Goal: Use online tool/utility: Use online tool/utility

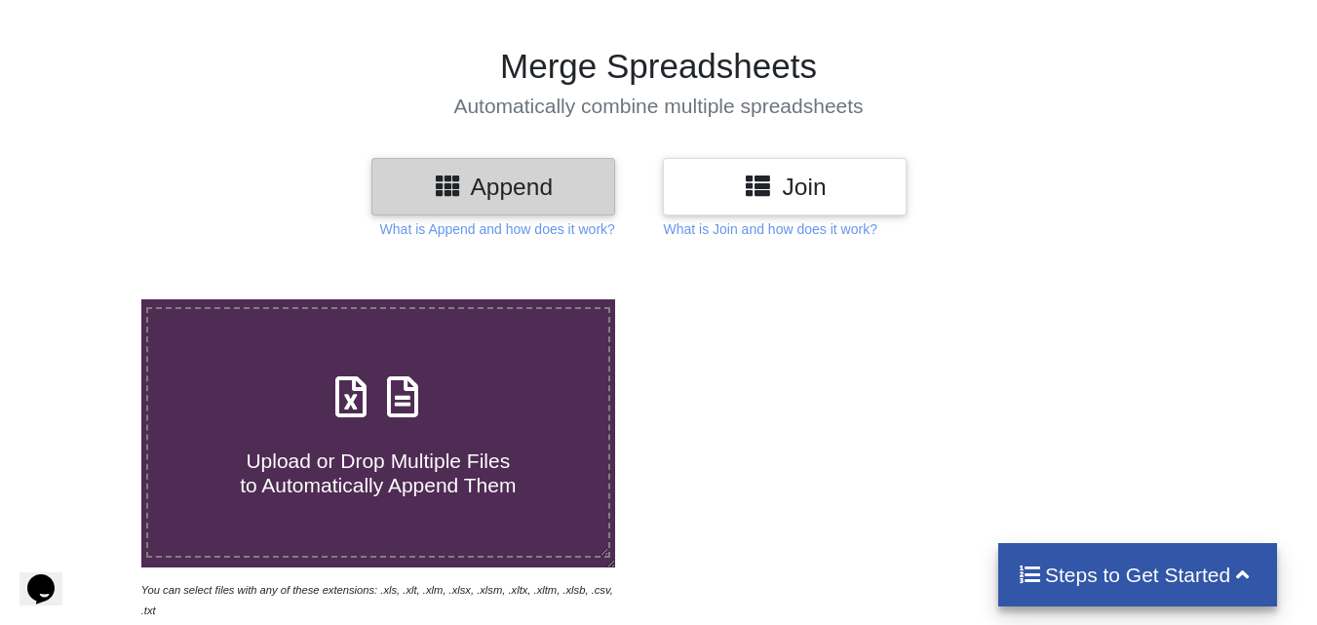
scroll to position [195, 0]
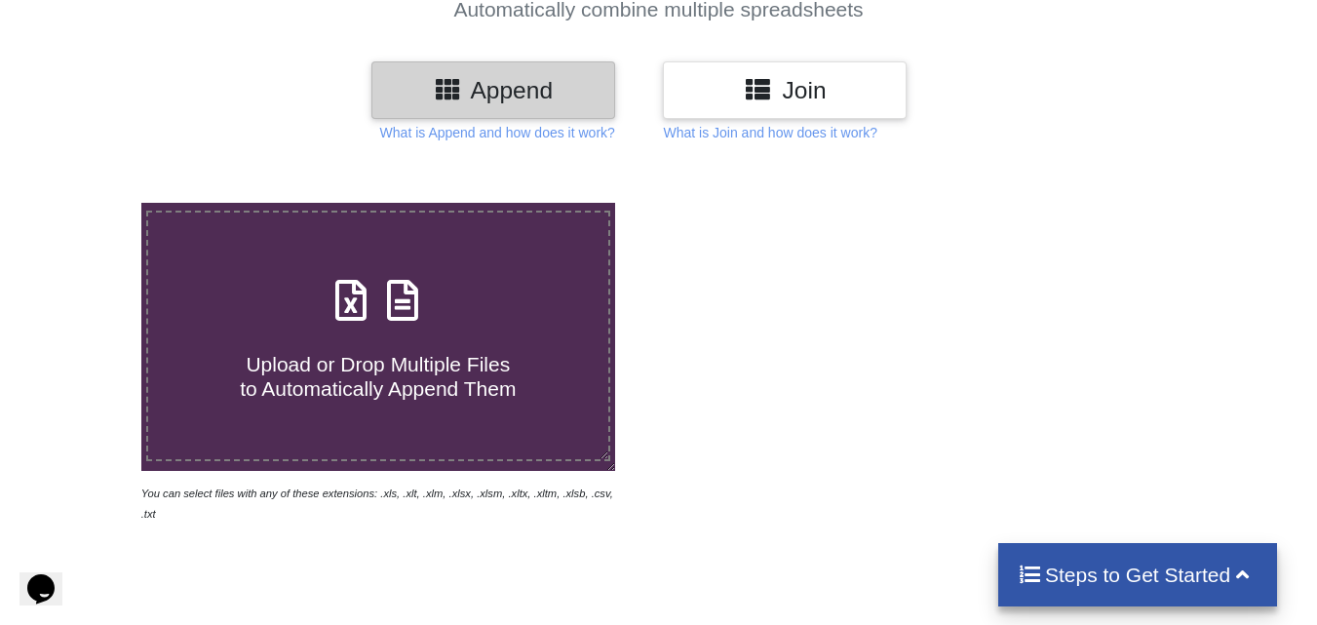
click at [416, 342] on h4 "Upload or Drop Multiple Files to Automatically Append Them" at bounding box center [378, 365] width 460 height 74
click at [88, 203] on input "Upload or Drop Multiple Files to Automatically Append Them" at bounding box center [88, 203] width 0 height 0
type input "C:\fakepath\mv-report-[DATE]-[DATE] (61).csv"
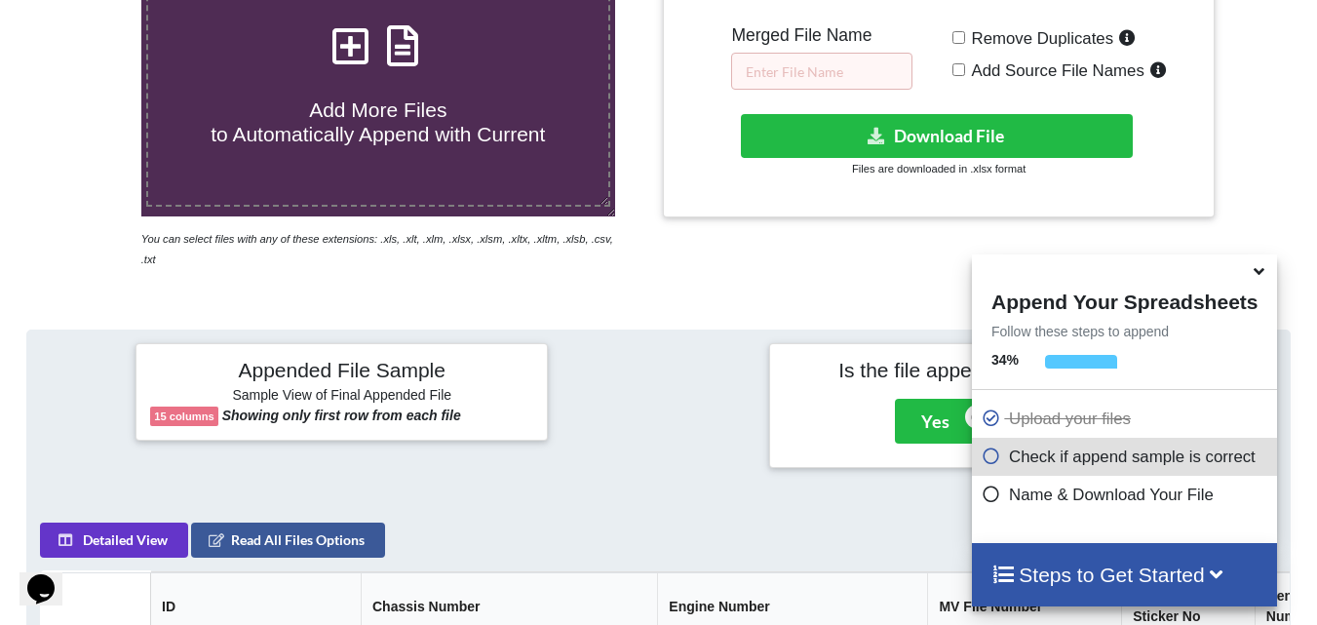
scroll to position [271, 0]
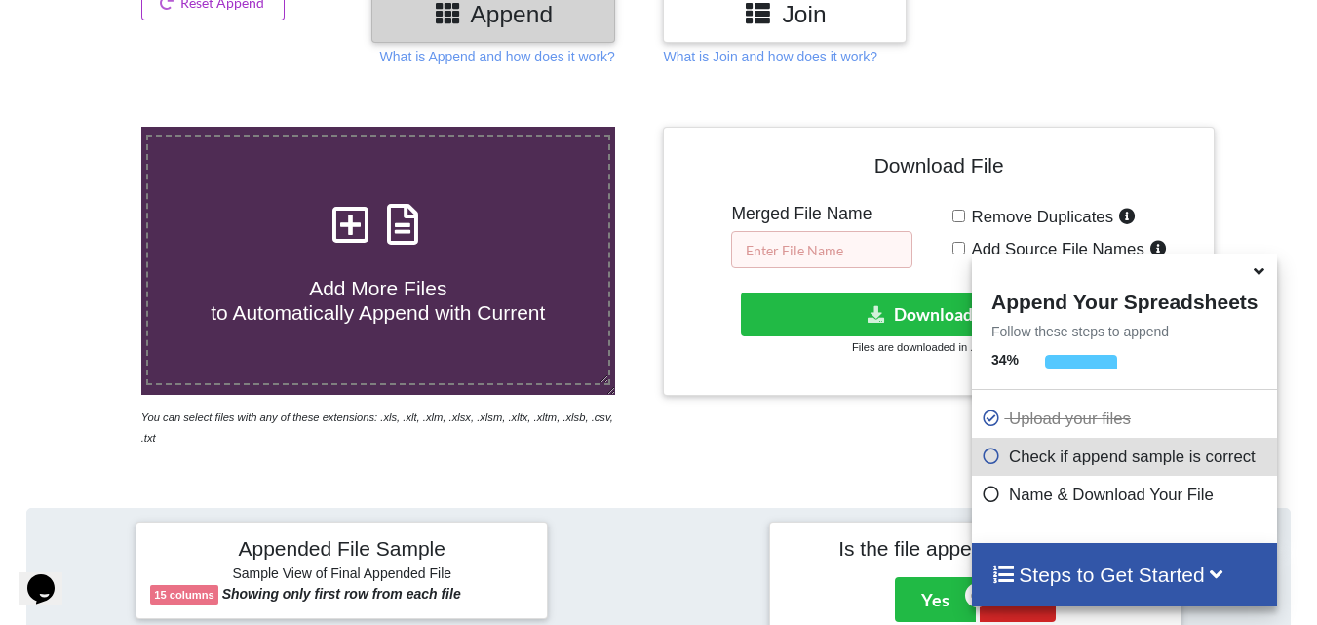
click at [810, 246] on input "text" at bounding box center [821, 249] width 181 height 37
type input "9"
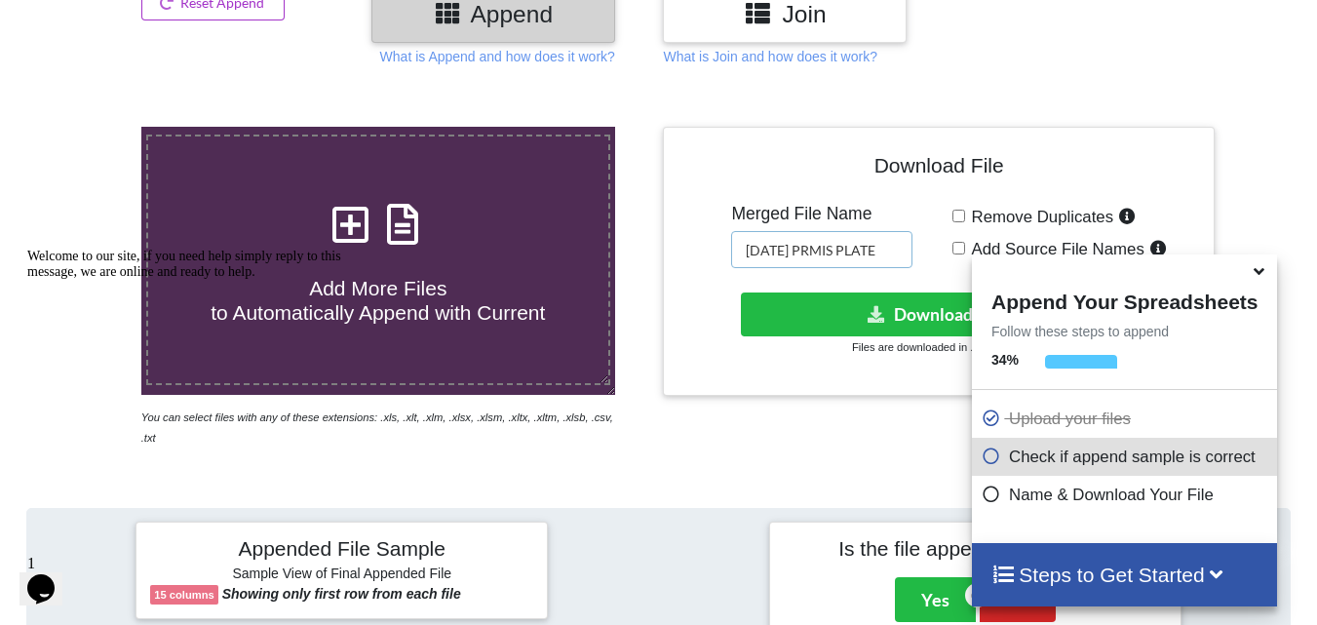
type input "[DATE] PRMIS PLATE"
click at [1254, 277] on icon at bounding box center [1259, 268] width 20 height 18
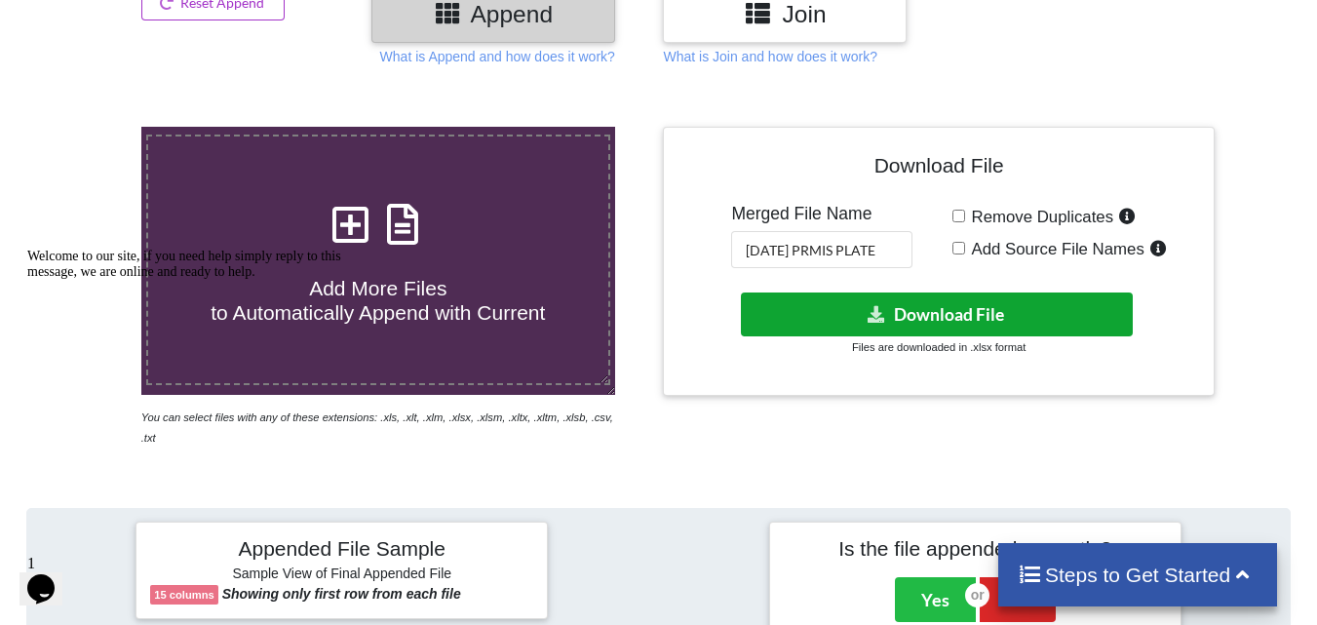
click at [903, 315] on button "Download File" at bounding box center [937, 315] width 392 height 44
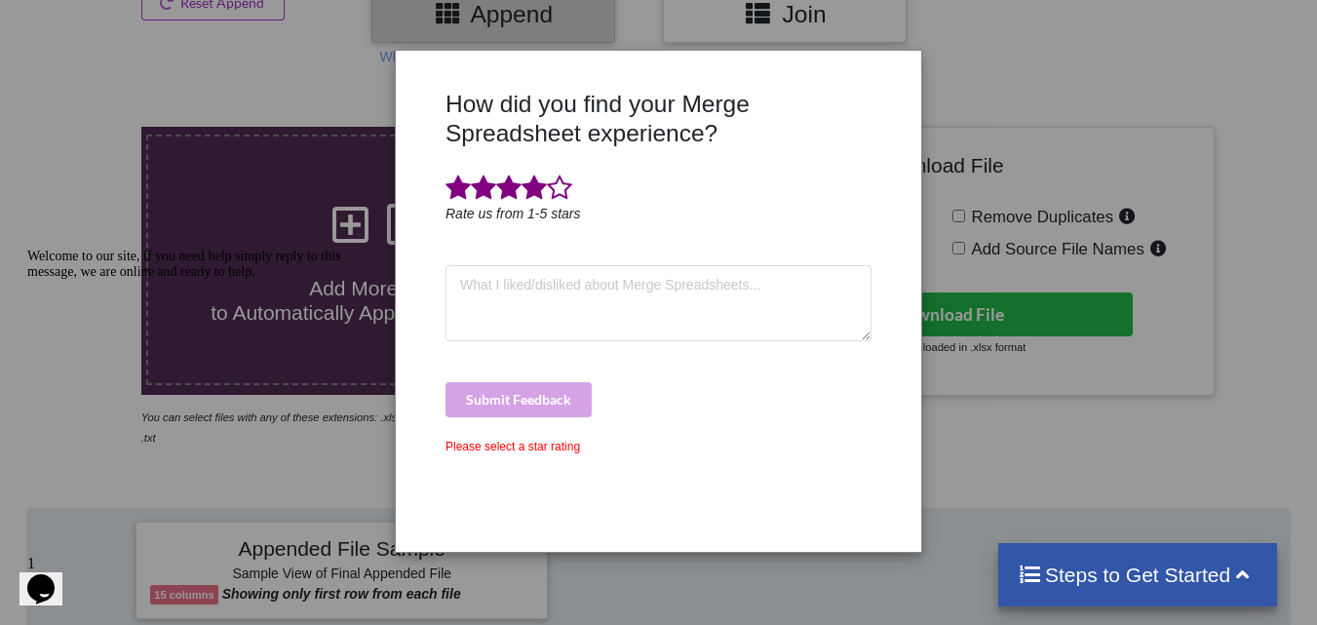
click at [531, 192] on span at bounding box center [534, 188] width 25 height 27
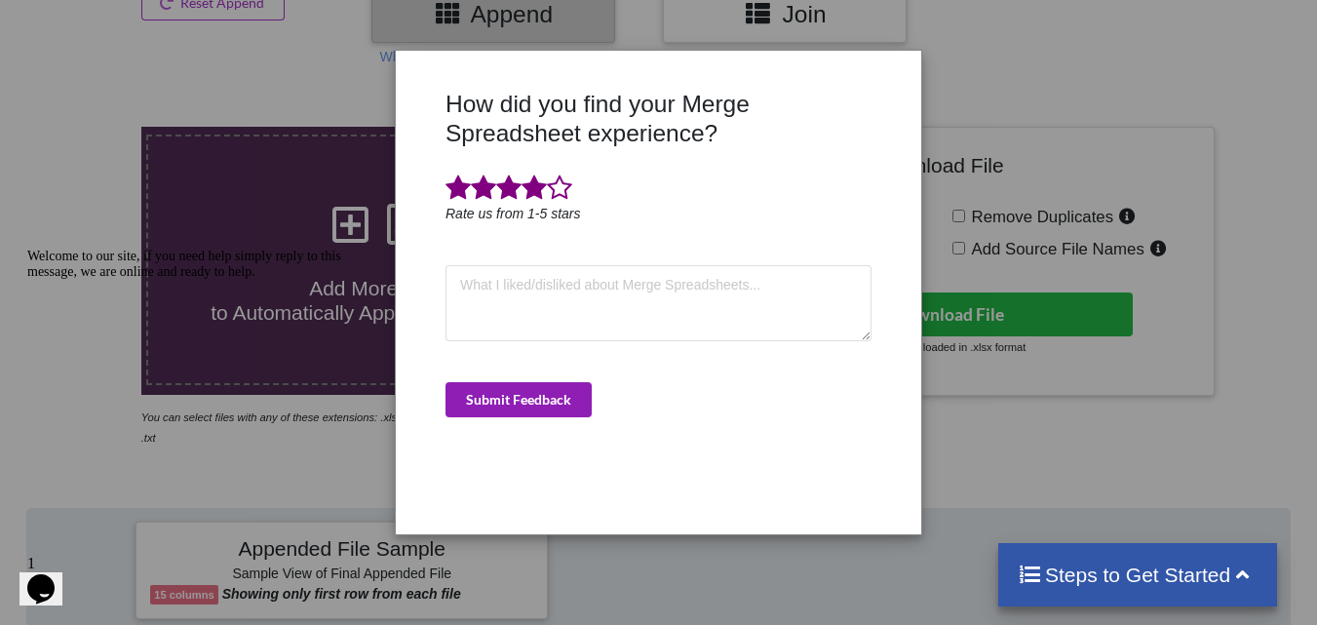
click at [530, 410] on button "Submit Feedback" at bounding box center [519, 399] width 146 height 35
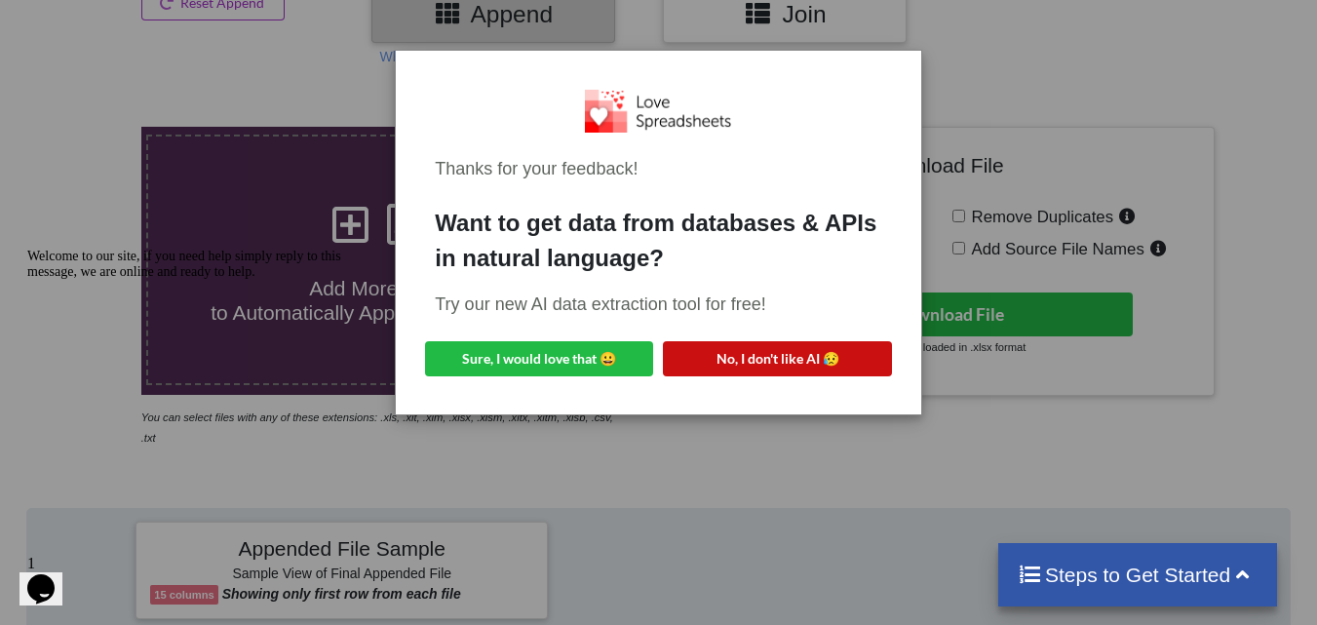
click at [793, 346] on button "No, I don't like AI 😥" at bounding box center [777, 358] width 228 height 35
